Goal: Task Accomplishment & Management: Manage account settings

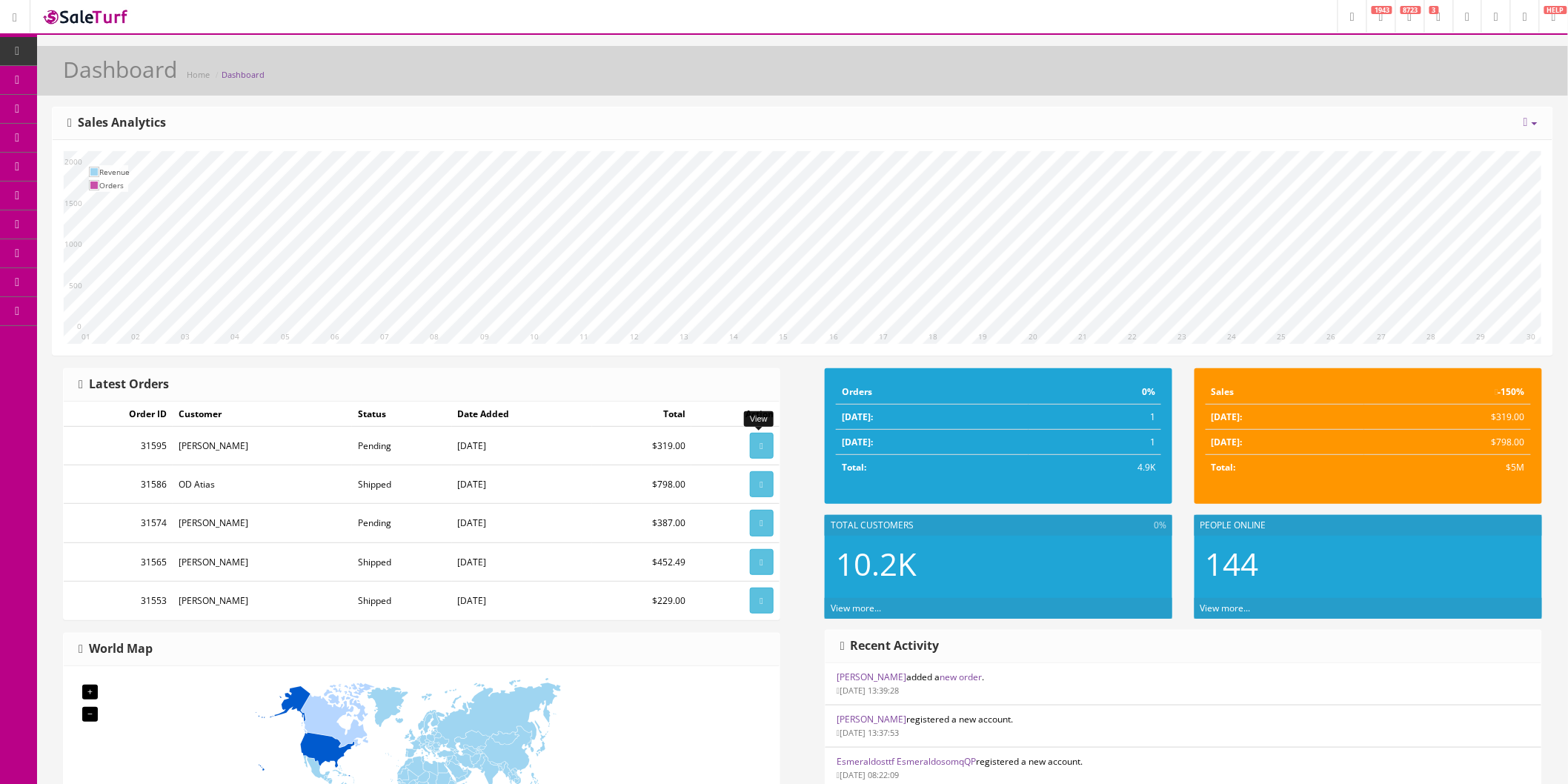
click at [760, 440] on link at bounding box center [762, 445] width 24 height 26
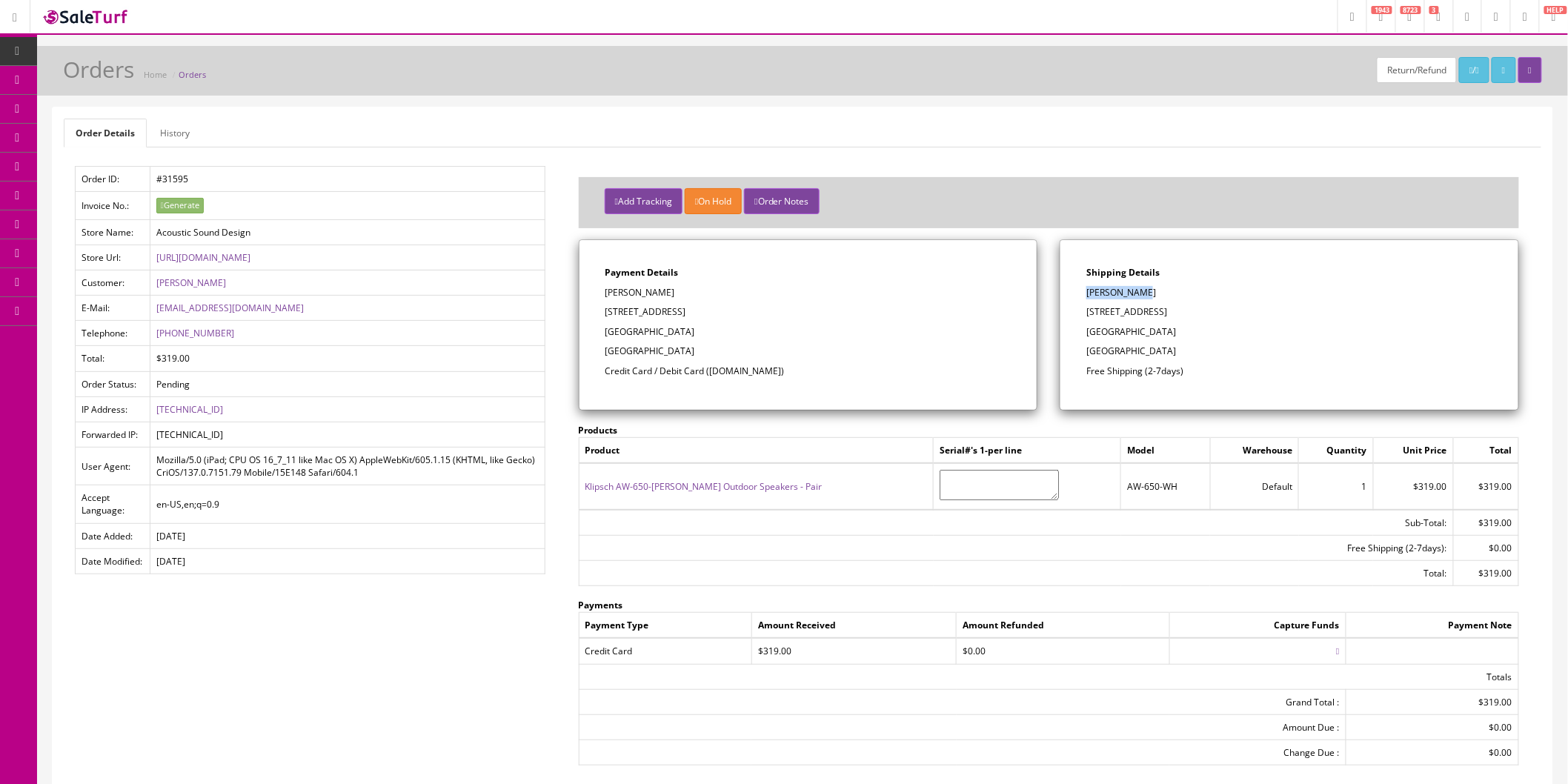
drag, startPoint x: 1154, startPoint y: 291, endPoint x: 1088, endPoint y: 293, distance: 66.0
click at [1088, 293] on p "Gregg Bauman" at bounding box center [1290, 292] width 406 height 14
copy p "Gregg Bauman"
click at [1189, 310] on p "1147 N. Montview Dr" at bounding box center [1290, 312] width 406 height 14
drag, startPoint x: 1160, startPoint y: 316, endPoint x: 1090, endPoint y: 313, distance: 70.1
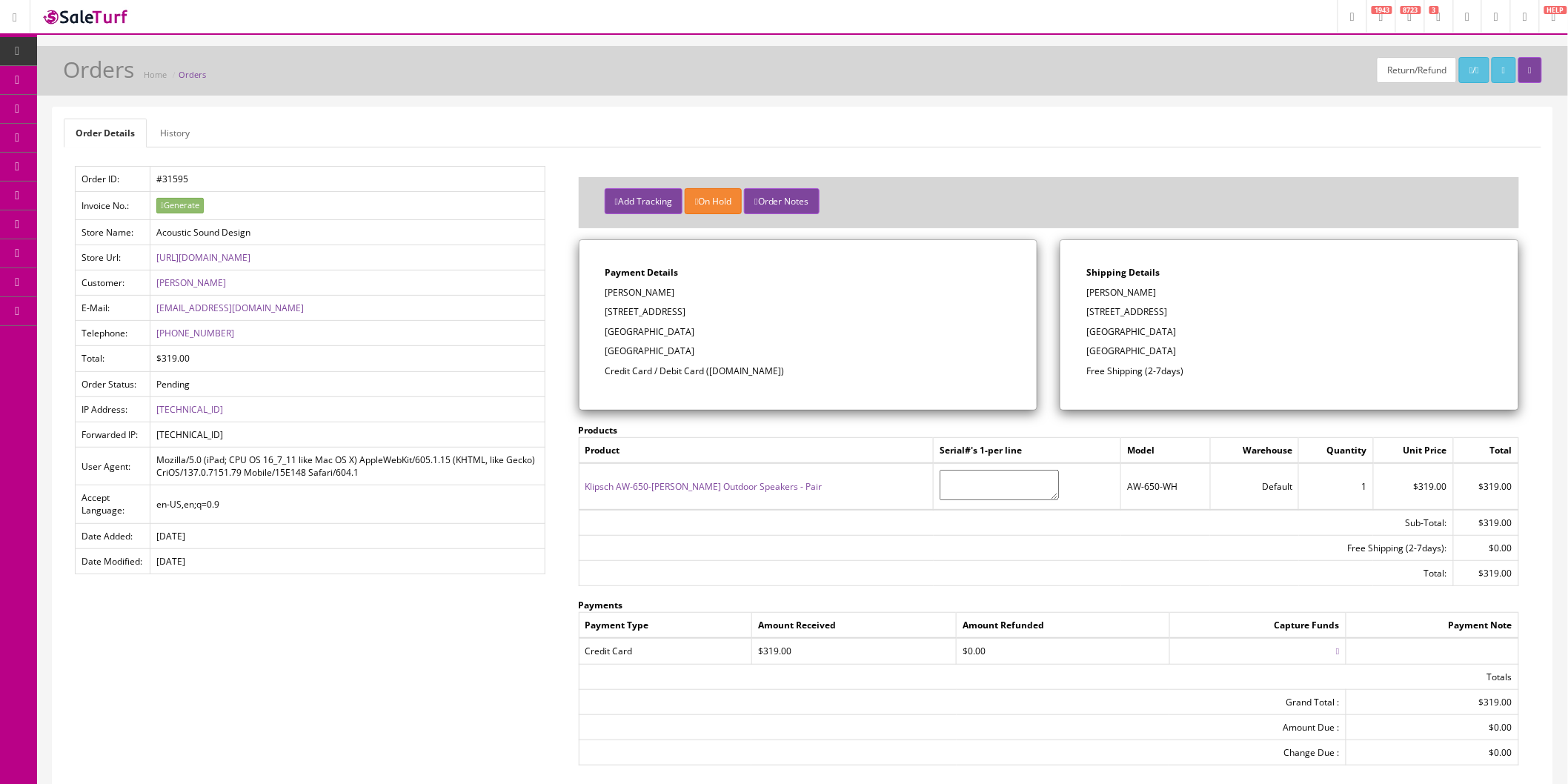
click at [1090, 313] on p "1147 N. Montview Dr" at bounding box center [1290, 312] width 406 height 14
copy p "1147 N. Montview Dr"
click at [1190, 334] on p "Fayetteville, AR 72701" at bounding box center [1290, 332] width 406 height 14
drag, startPoint x: 1172, startPoint y: 333, endPoint x: 1152, endPoint y: 333, distance: 20.0
click at [1152, 333] on p "Fayetteville, AR 72701" at bounding box center [1290, 332] width 406 height 14
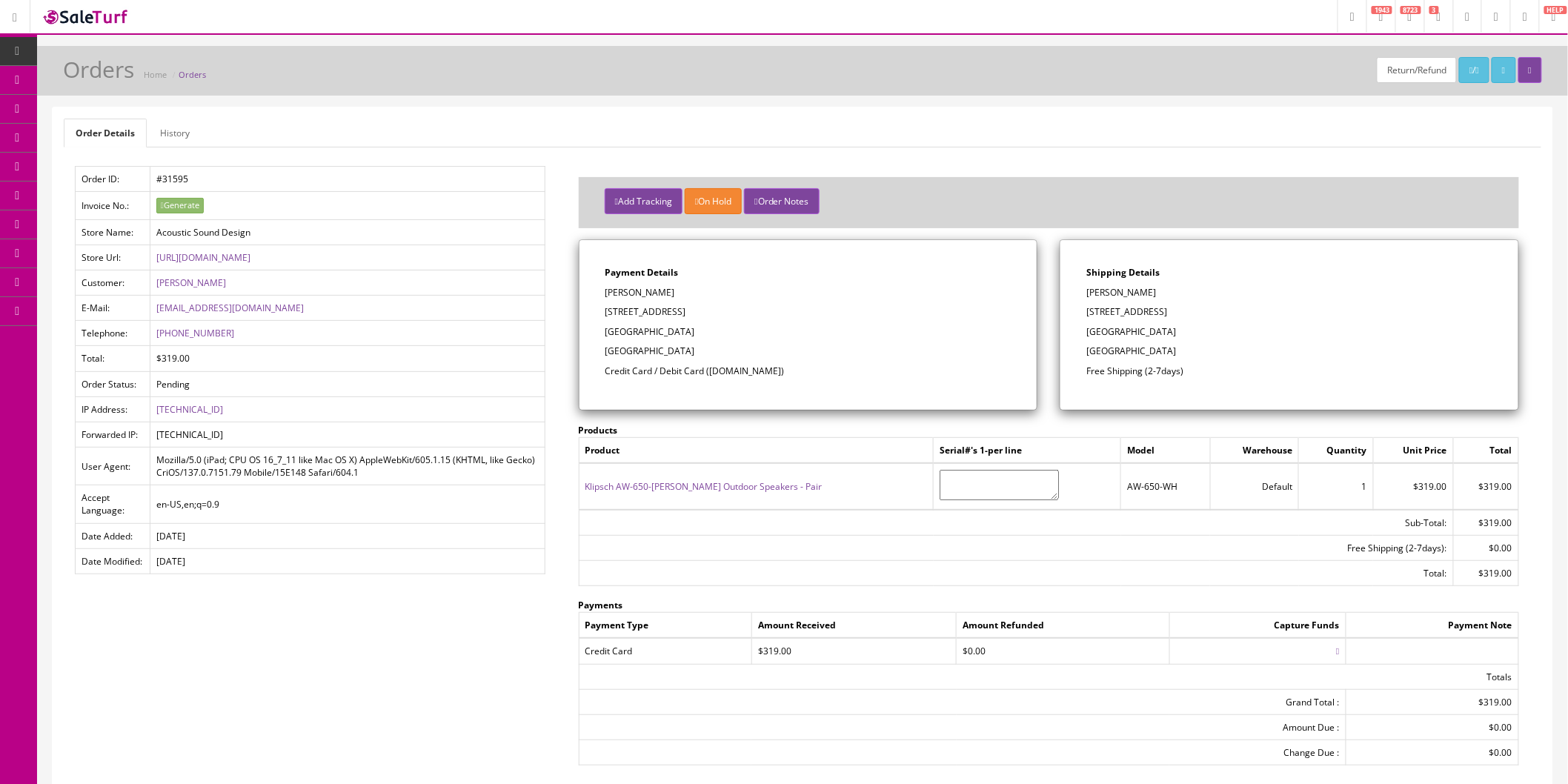
copy p "72701"
drag, startPoint x: 219, startPoint y: 335, endPoint x: 156, endPoint y: 339, distance: 63.1
click at [154, 338] on td "479-442-5590" at bounding box center [347, 334] width 395 height 26
copy link "479-442-5590"
drag, startPoint x: 264, startPoint y: 307, endPoint x: 308, endPoint y: 307, distance: 44.0
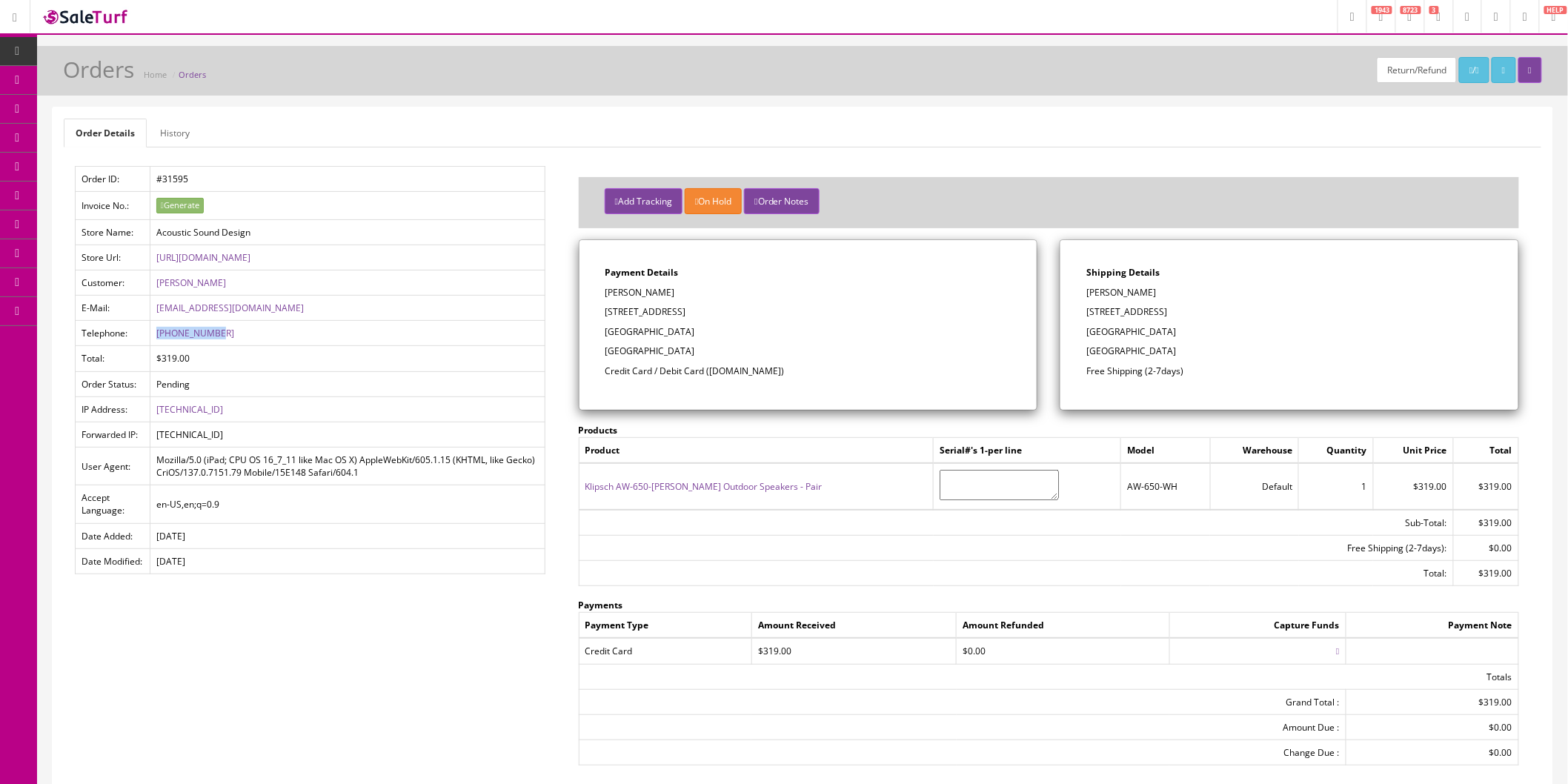
click at [264, 307] on link "greggbauman27@gmail.com" at bounding box center [230, 307] width 147 height 13
drag, startPoint x: 309, startPoint y: 307, endPoint x: 153, endPoint y: 313, distance: 156.1
click at [153, 313] on td "greggbauman27@gmail.com" at bounding box center [347, 308] width 395 height 26
copy link "greggbauman27@gmail.com"
click at [647, 203] on button "Add Tracking" at bounding box center [643, 201] width 77 height 26
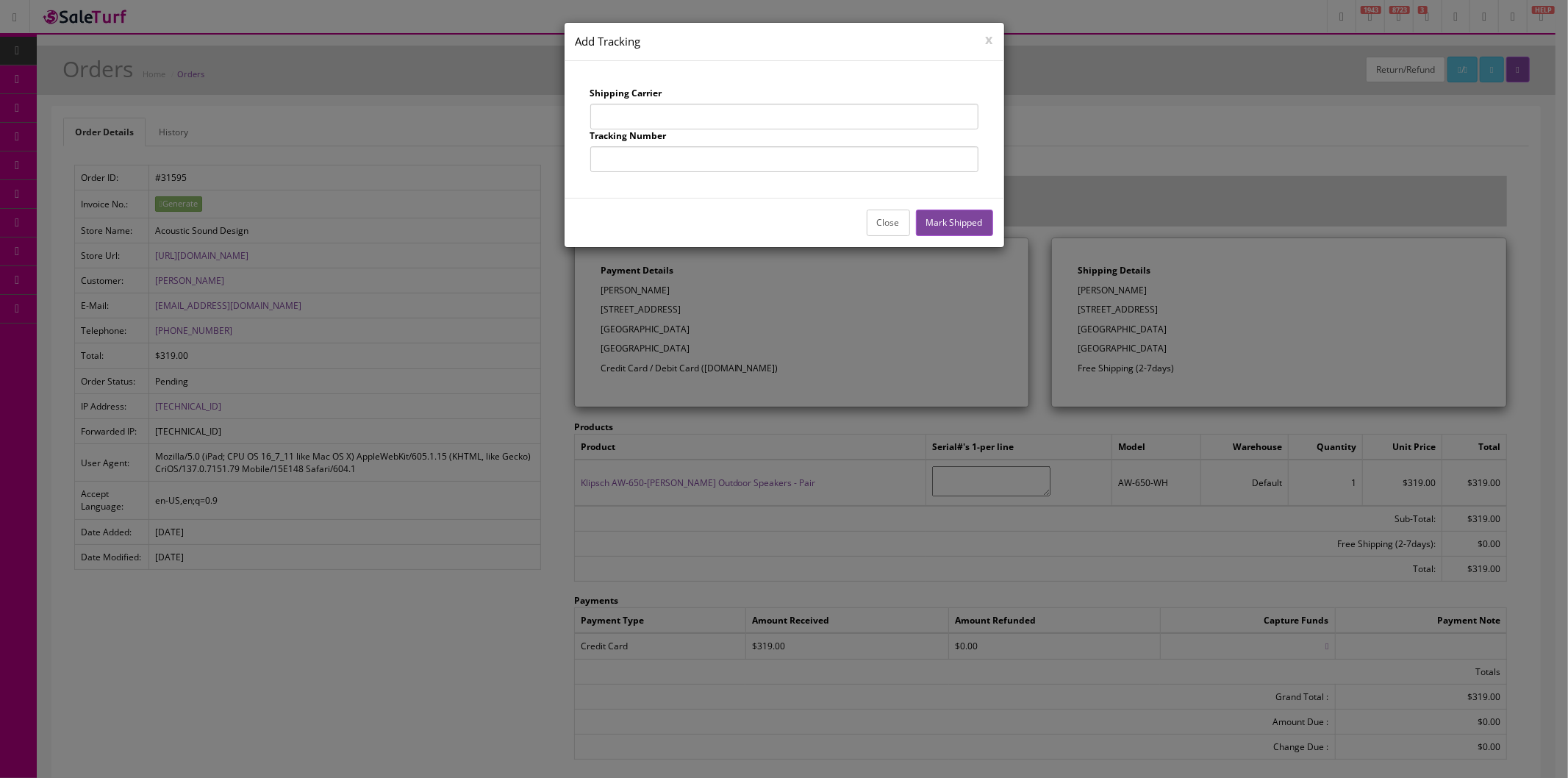
drag, startPoint x: 652, startPoint y: 121, endPoint x: 662, endPoint y: 121, distance: 10.0
click at [652, 121] on input "text" at bounding box center [784, 116] width 388 height 25
type input "UPS"
click at [694, 163] on input "text" at bounding box center [784, 159] width 388 height 25
type input "1Z863E834257161920"
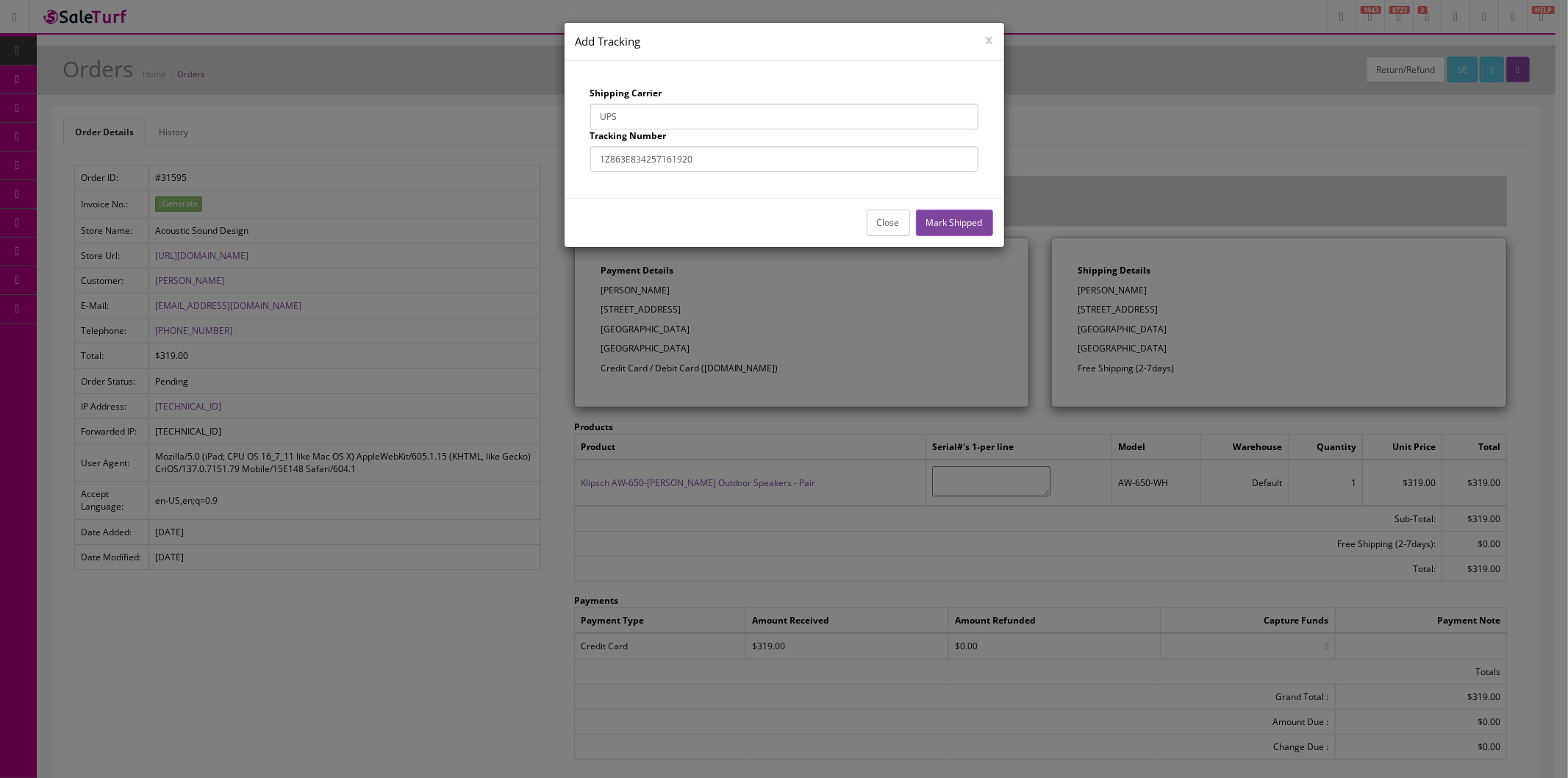
click at [968, 221] on button "Mark Shipped" at bounding box center [954, 222] width 77 height 25
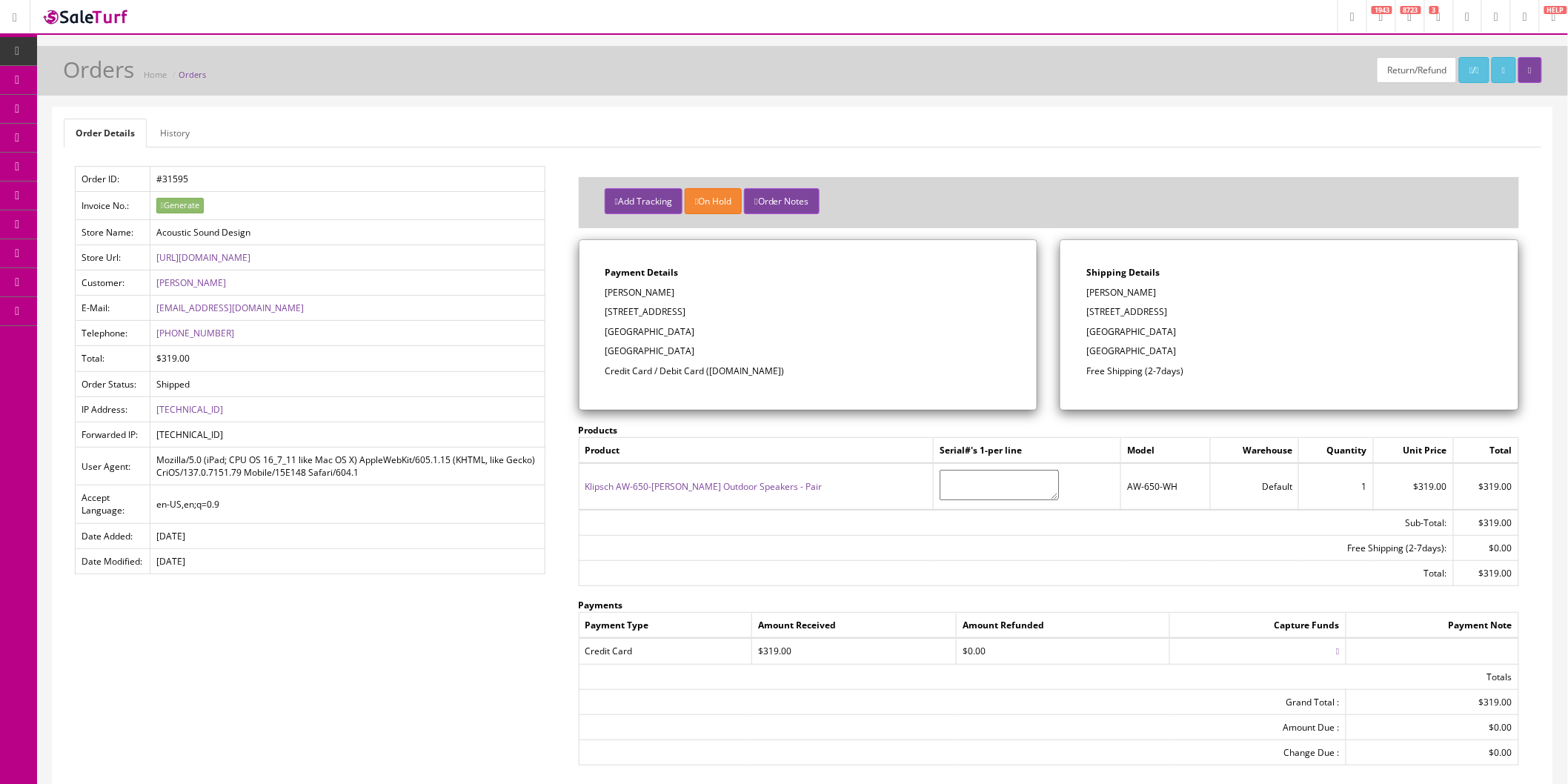
click at [86, 164] on icon at bounding box center [78, 166] width 16 height 12
